Goal: Obtain resource: Obtain resource

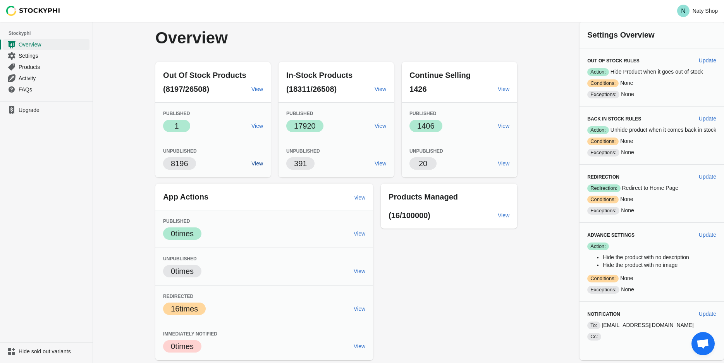
click at [258, 164] on span "View" at bounding box center [258, 163] width 12 height 6
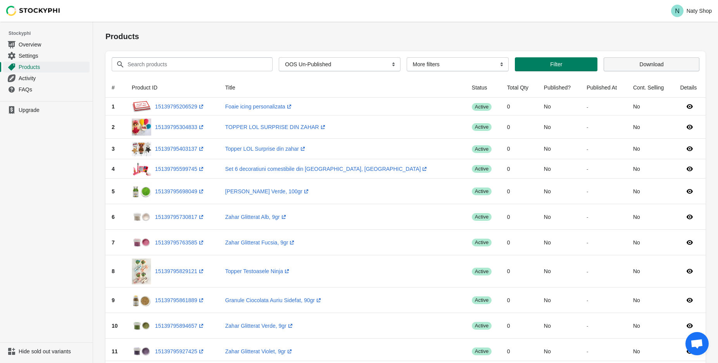
click at [634, 67] on button "Download" at bounding box center [652, 64] width 96 height 14
click at [407, 57] on select "More filters Delayed product hide" at bounding box center [458, 64] width 102 height 14
click at [234, 70] on input "Search products" at bounding box center [192, 64] width 131 height 14
click at [532, 67] on span "Filter" at bounding box center [556, 64] width 70 height 6
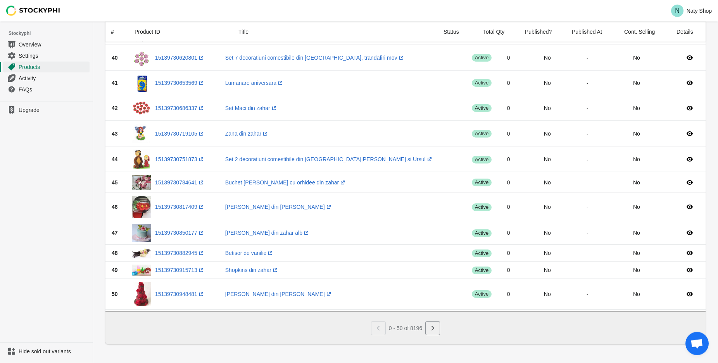
scroll to position [1048, 0]
click at [435, 332] on icon "Next" at bounding box center [433, 328] width 8 height 8
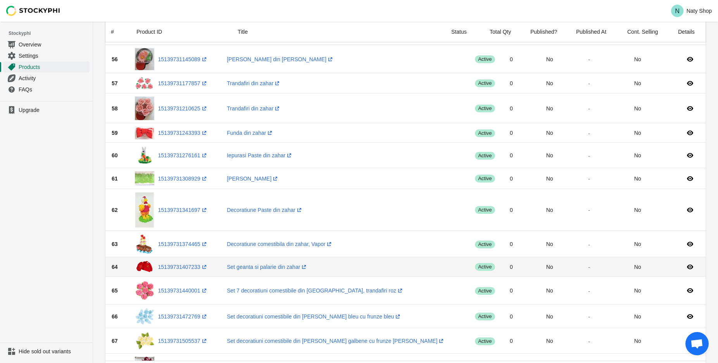
scroll to position [0, 0]
